Goal: Task Accomplishment & Management: Complete application form

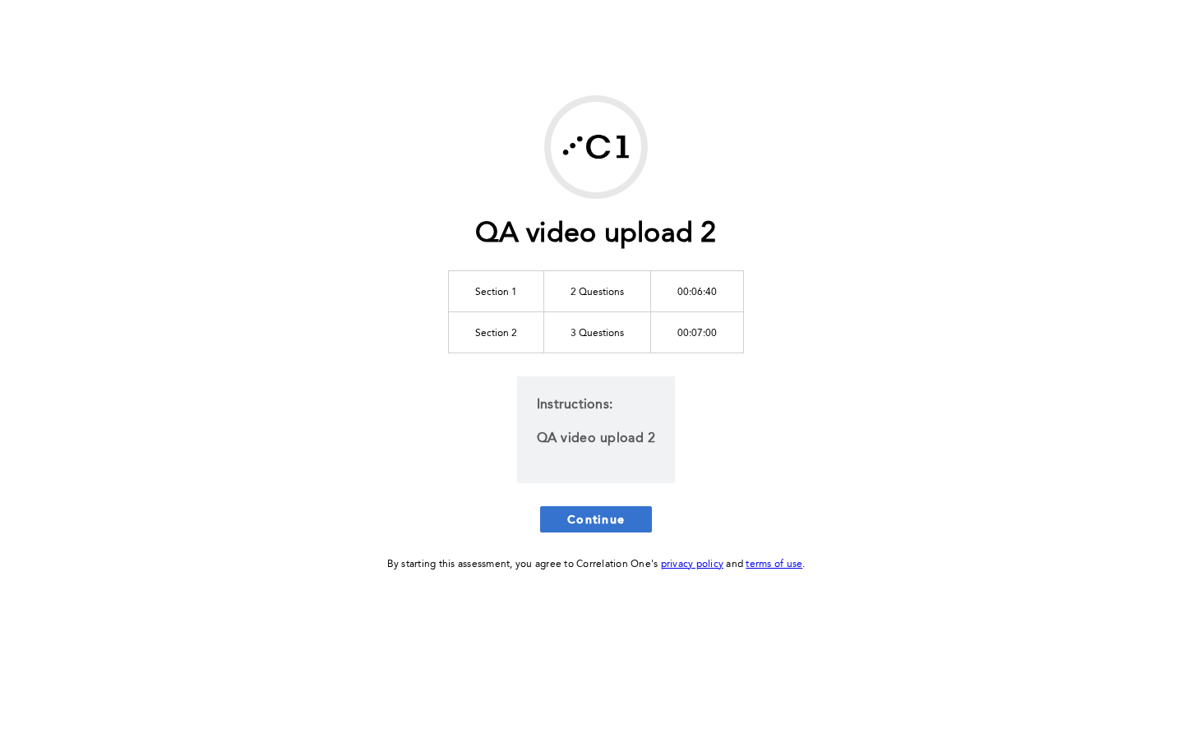
click at [621, 527] on span "Continue" at bounding box center [596, 519] width 58 height 16
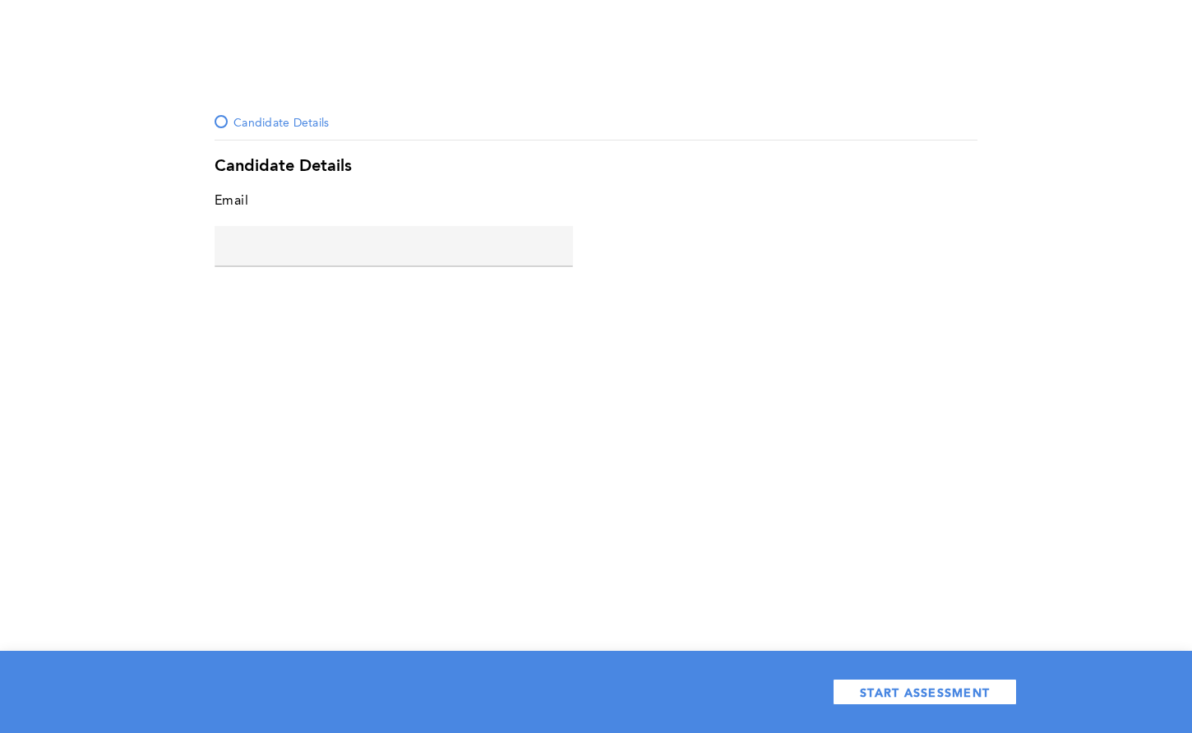
click at [427, 255] on input "text" at bounding box center [394, 245] width 358 height 39
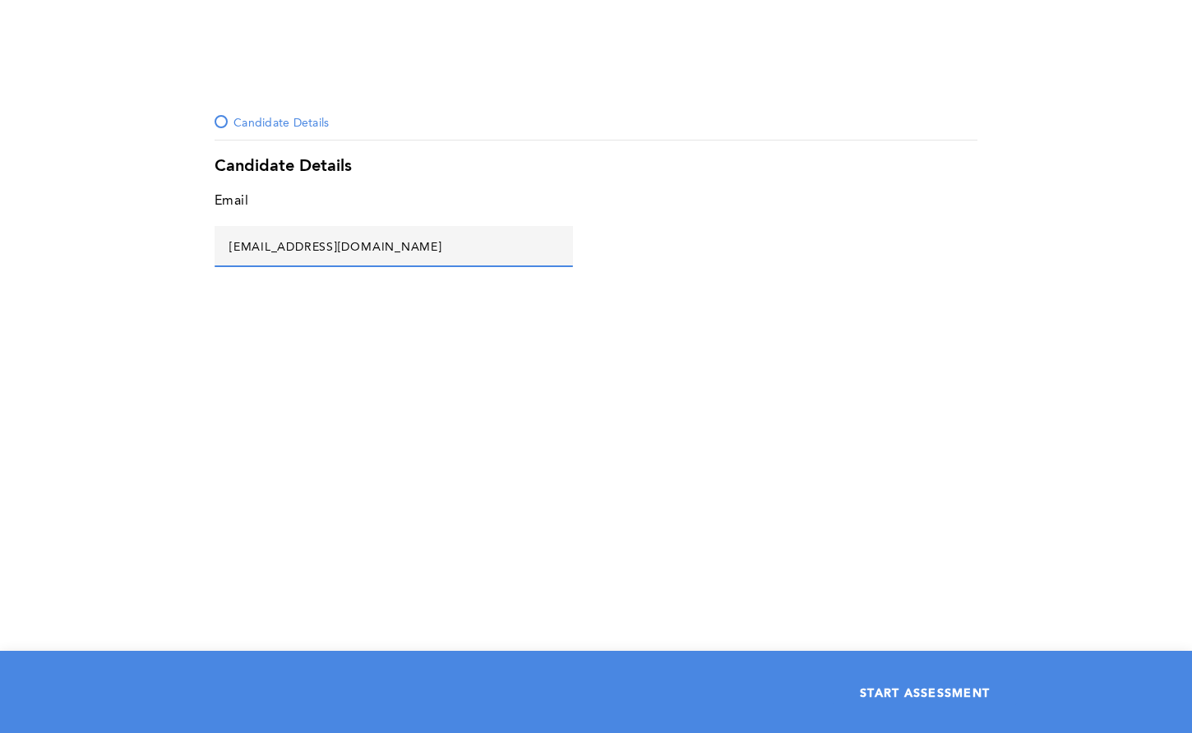
type input "[EMAIL_ADDRESS][DOMAIN_NAME]"
click at [880, 700] on button "START ASSESSMENT" at bounding box center [925, 692] width 184 height 26
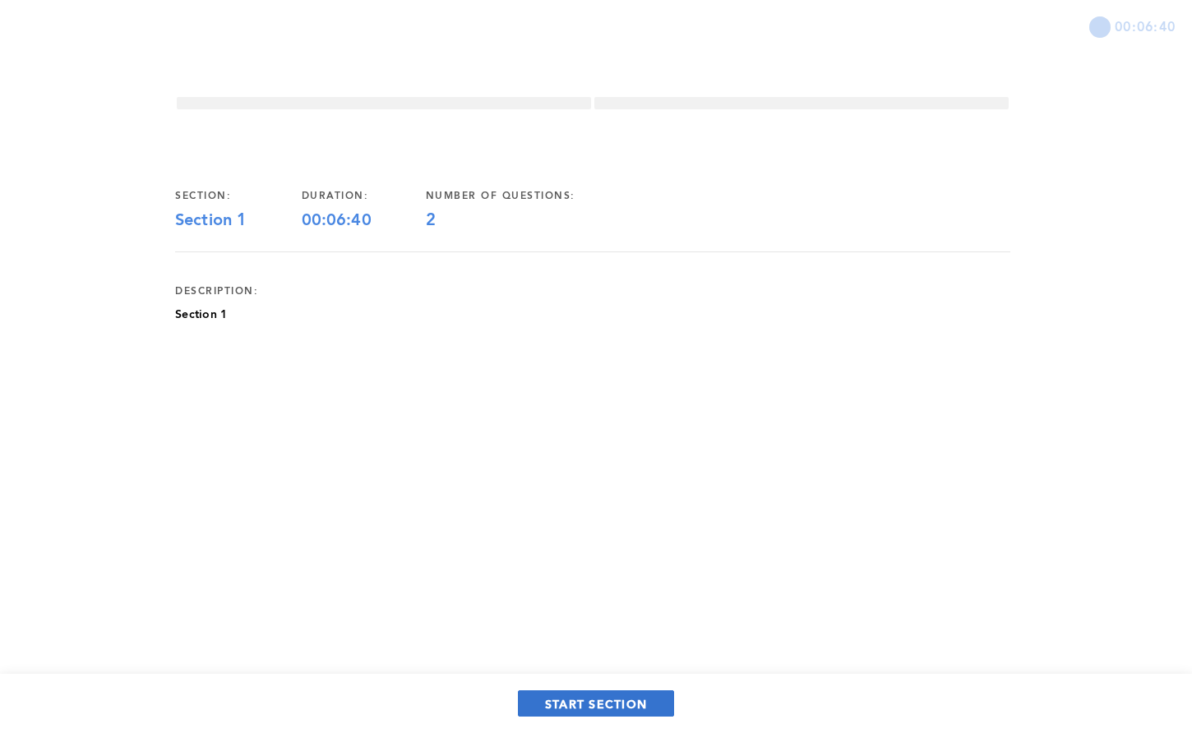
click at [603, 716] on button "START SECTION" at bounding box center [596, 704] width 156 height 26
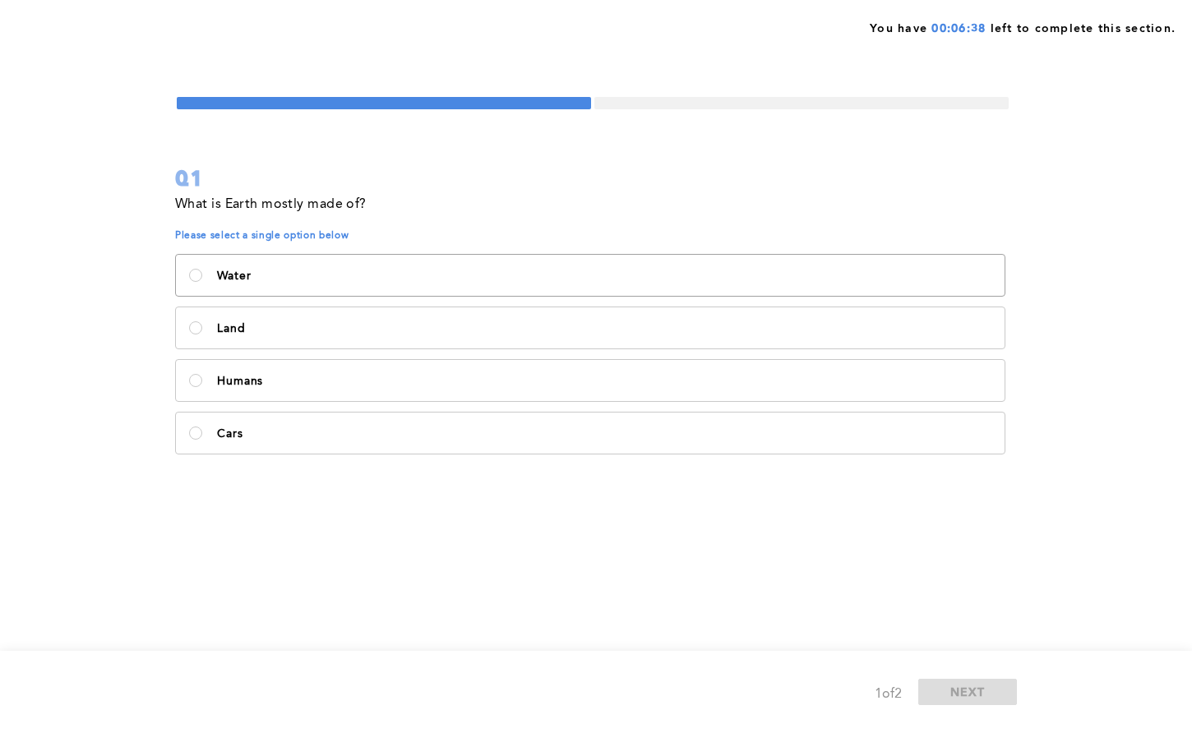
click at [457, 288] on label "Water" at bounding box center [590, 275] width 829 height 41
click at [202, 282] on input "Water" at bounding box center [195, 275] width 13 height 13
radio input "true"
click at [958, 677] on div "1 of 2 NEXT" at bounding box center [596, 692] width 1192 height 82
click at [959, 685] on span "NEXT" at bounding box center [967, 692] width 35 height 16
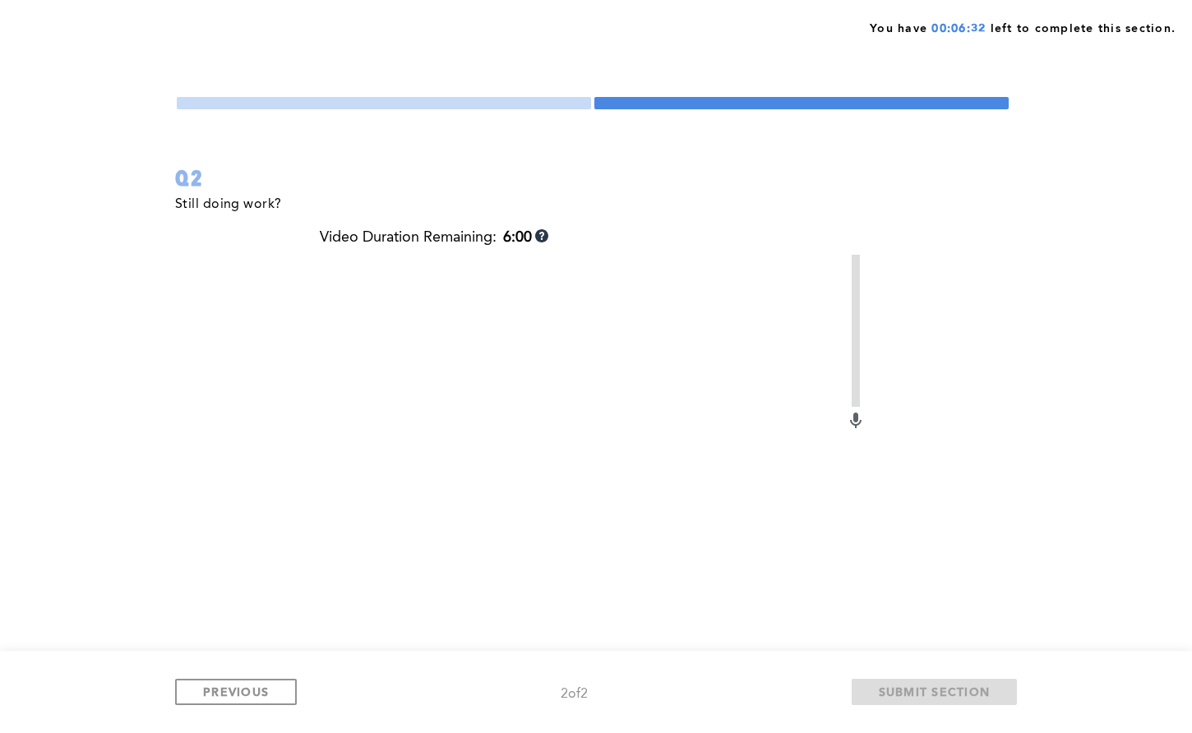
scroll to position [150, 0]
